Goal: Task Accomplishment & Management: Manage account settings

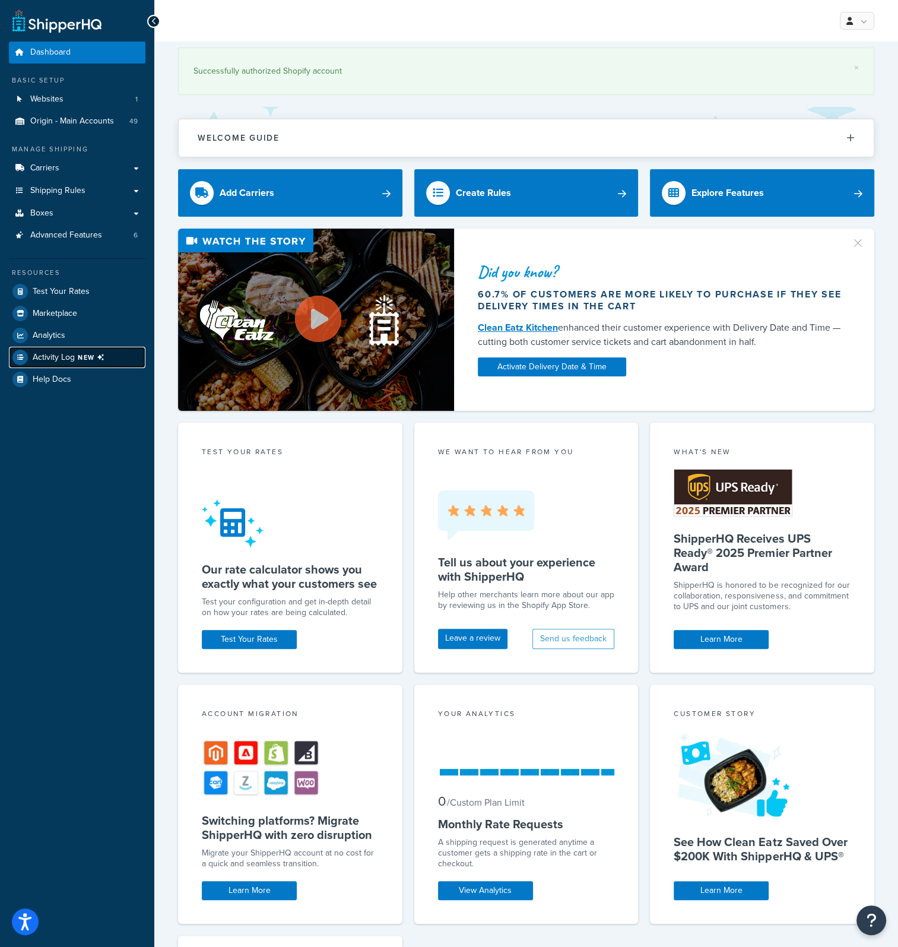
click at [76, 360] on span "Activity Log NEW" at bounding box center [71, 357] width 77 height 15
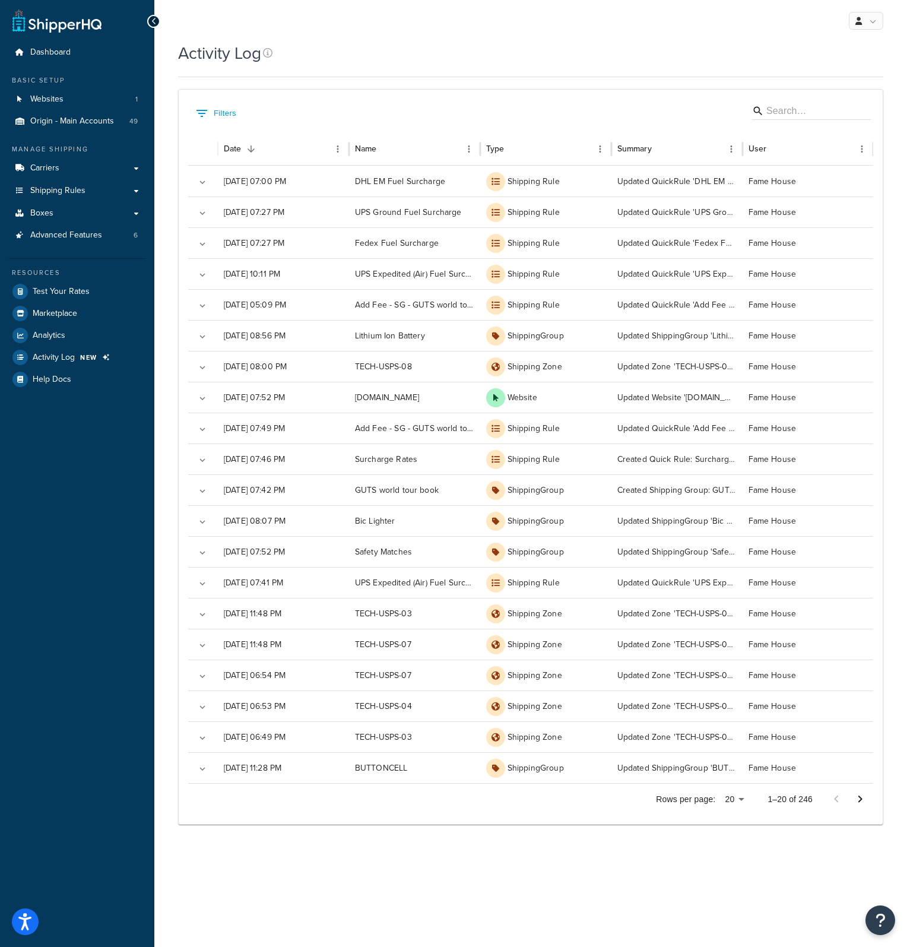
click at [234, 883] on div "My Profile Billing Global Settings Contact Us Logout Activity Log Contact Us Se…" at bounding box center [530, 473] width 753 height 947
click at [876, 22] on link at bounding box center [866, 21] width 34 height 18
click at [819, 138] on span "Logout" at bounding box center [811, 139] width 23 height 11
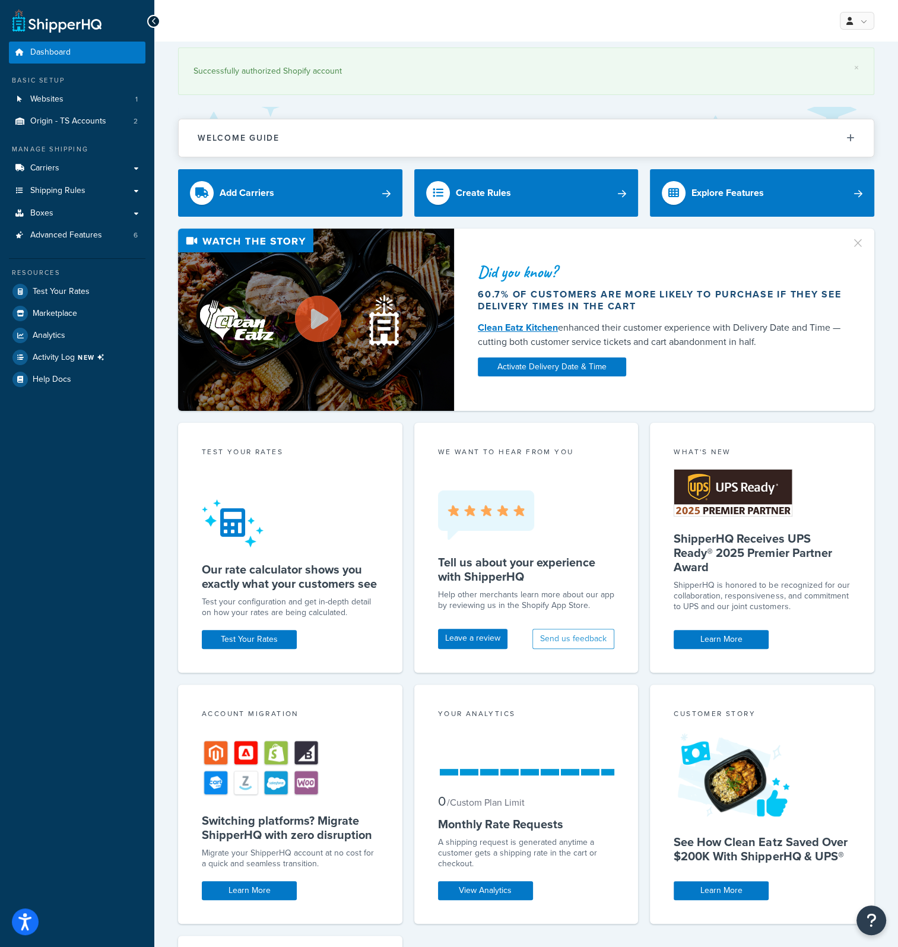
click at [170, 899] on div "× Successfully authorized Shopify account Welcome Guide ShipperHQ: An Overview …" at bounding box center [526, 627] width 744 height 1171
click at [93, 359] on span "NEW" at bounding box center [93, 357] width 31 height 9
